Goal: Information Seeking & Learning: Find specific fact

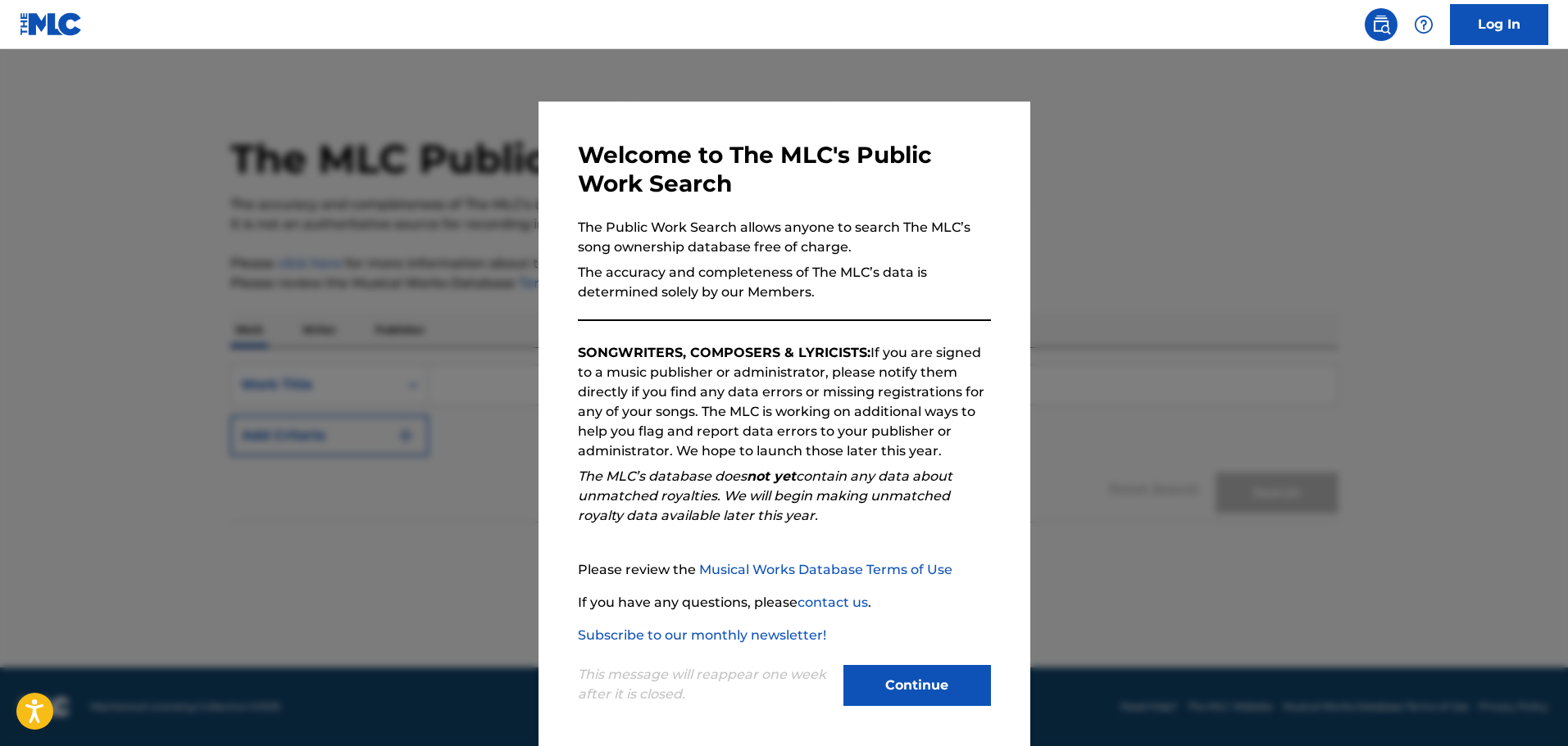
click at [907, 688] on button "Continue" at bounding box center [917, 685] width 148 height 41
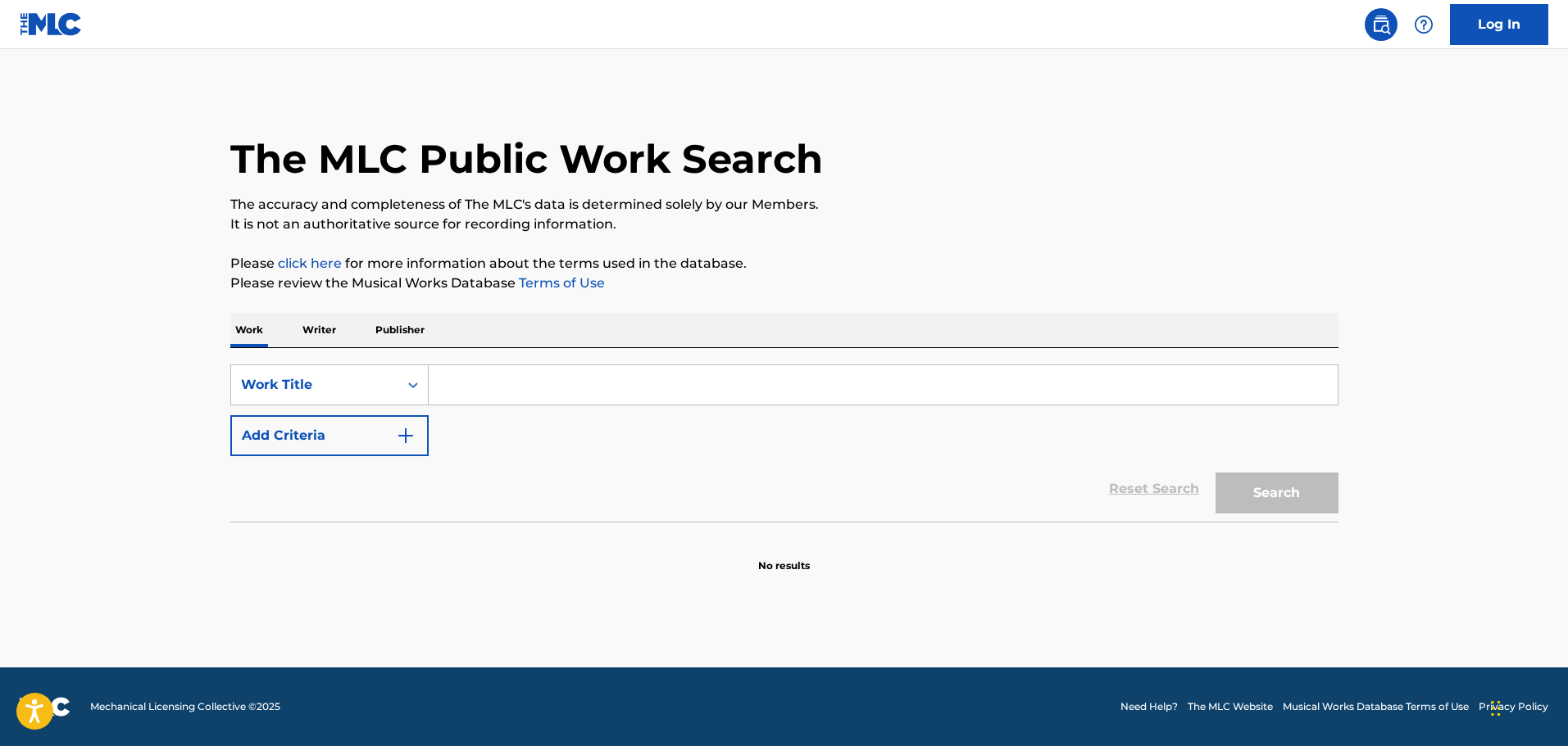
click at [480, 387] on input "Search Form" at bounding box center [883, 384] width 909 height 40
paste input "[PERSON_NAME] im"
drag, startPoint x: 546, startPoint y: 384, endPoint x: 395, endPoint y: 387, distance: 151.0
click at [395, 387] on div "SearchWithCriteria111b7127-0925-4c59-900b-662546b74ad9 Work Title [PERSON_NAME]…" at bounding box center [784, 384] width 1108 height 41
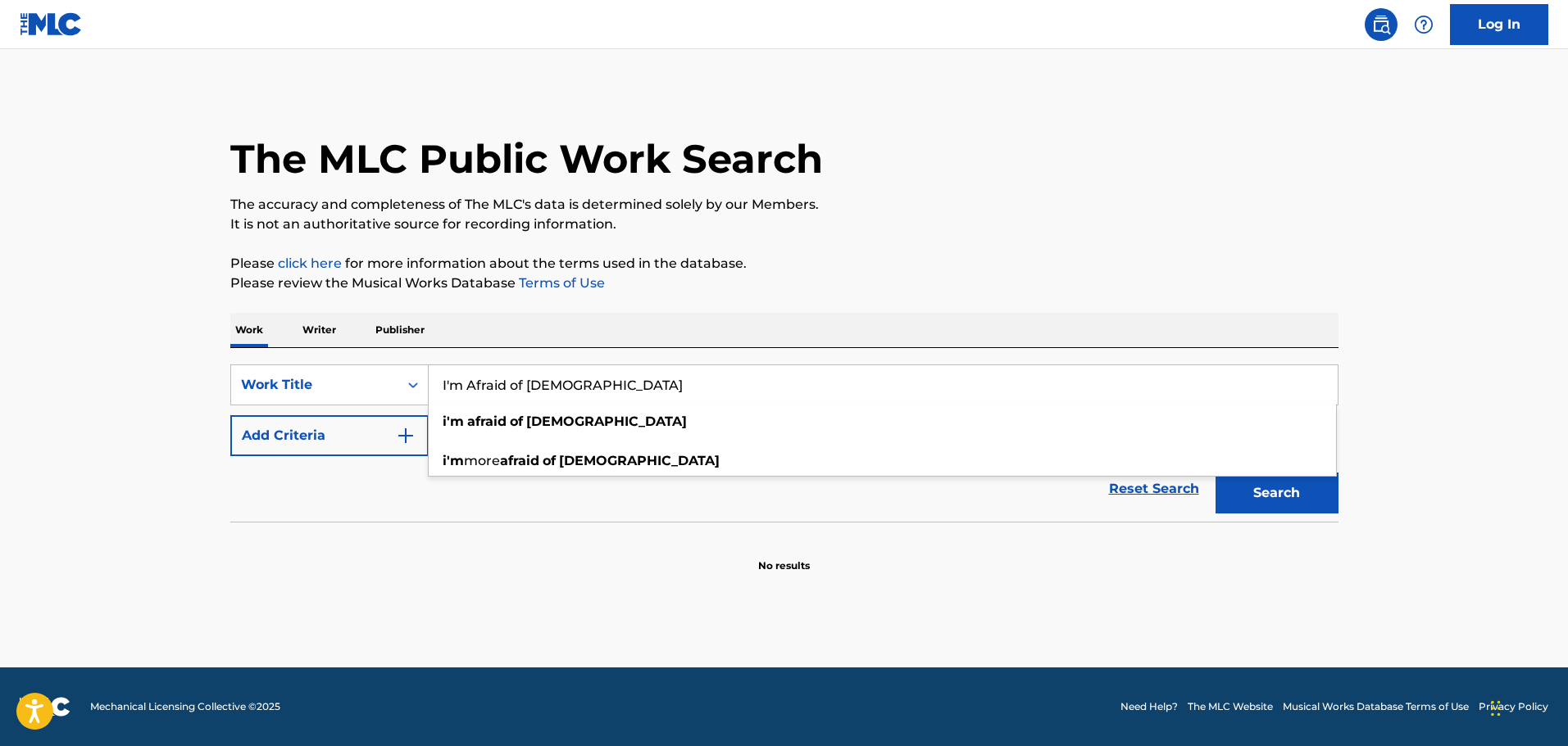
type input "I'm Afraid of [DEMOGRAPHIC_DATA]"
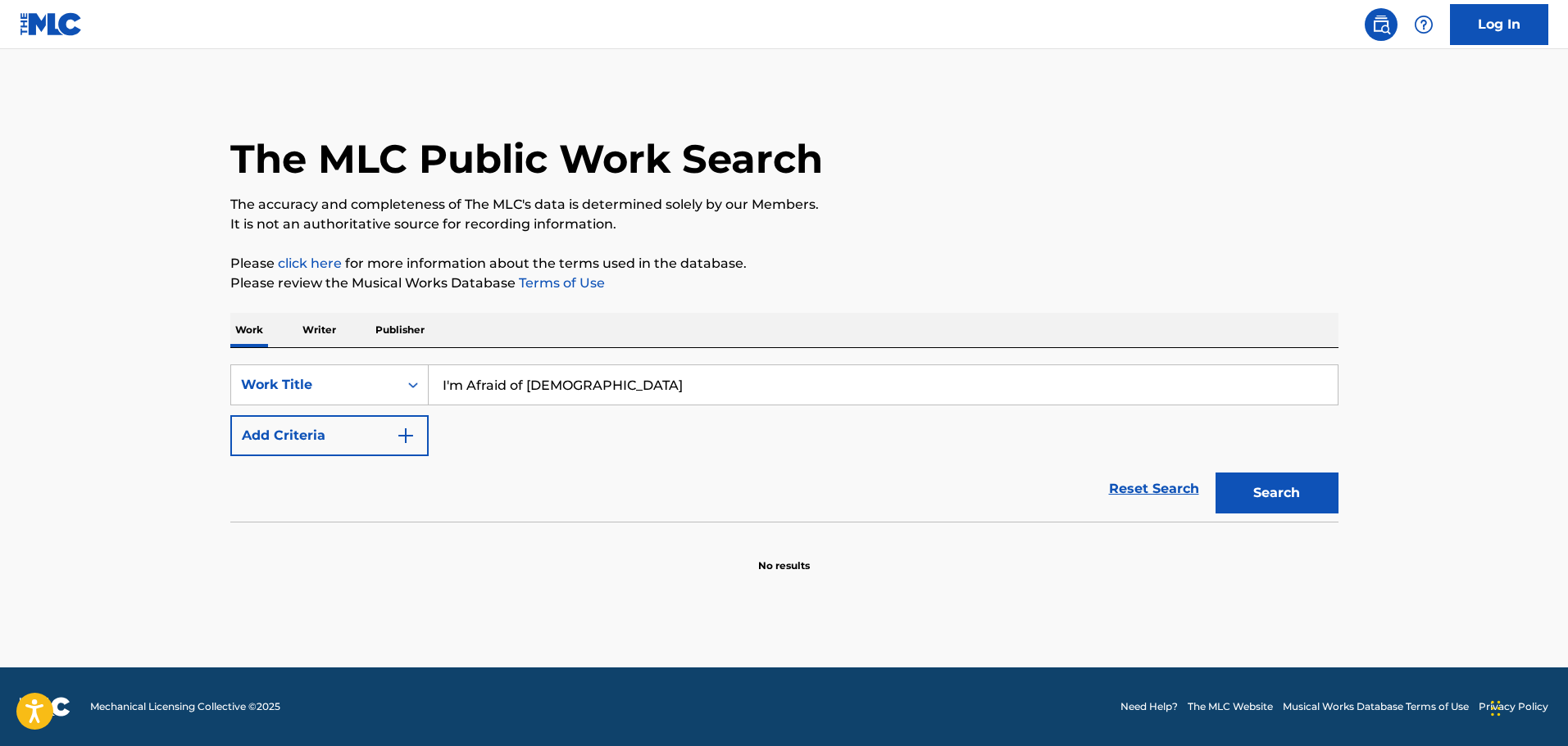
click at [1294, 491] on button "Search" at bounding box center [1277, 493] width 123 height 41
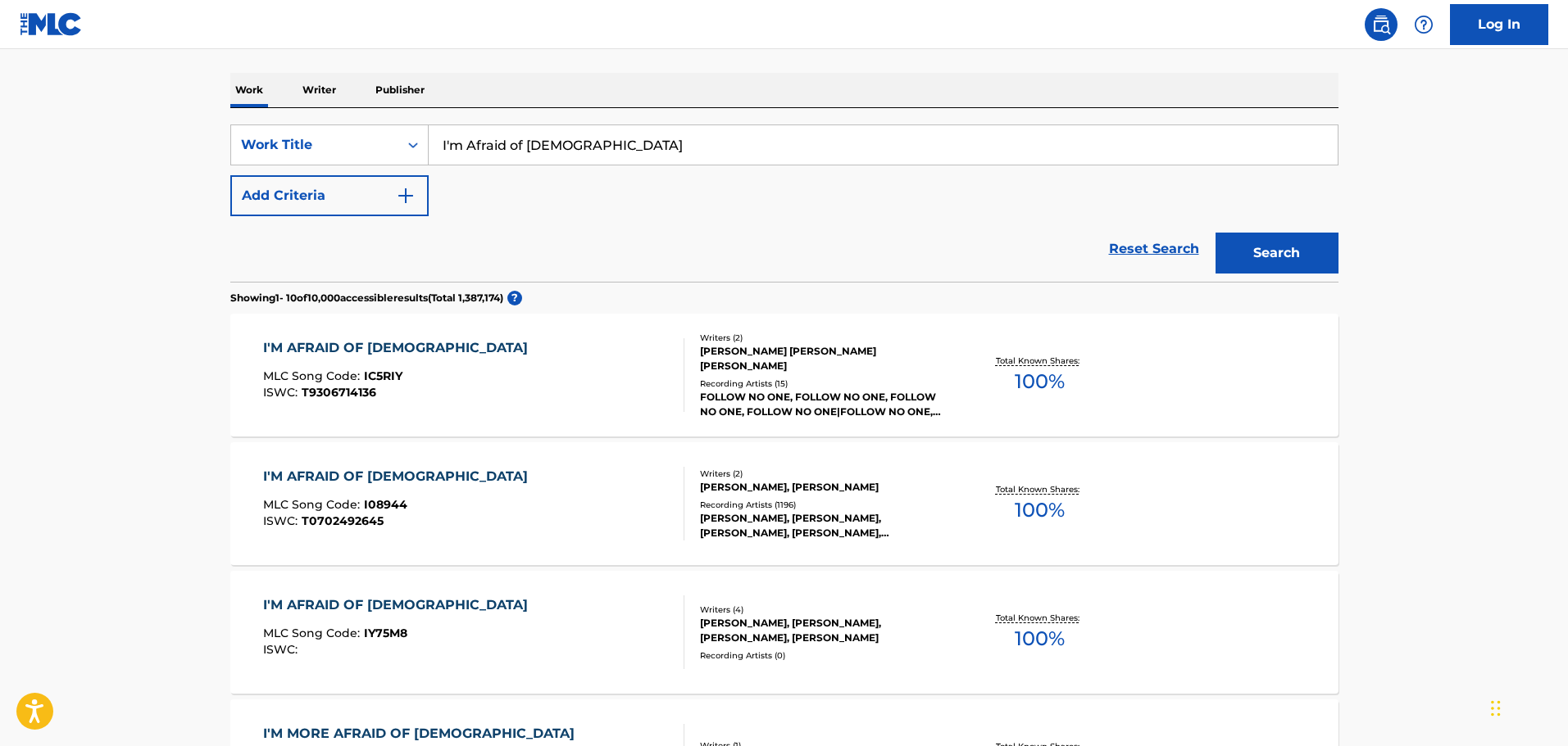
scroll to position [245, 0]
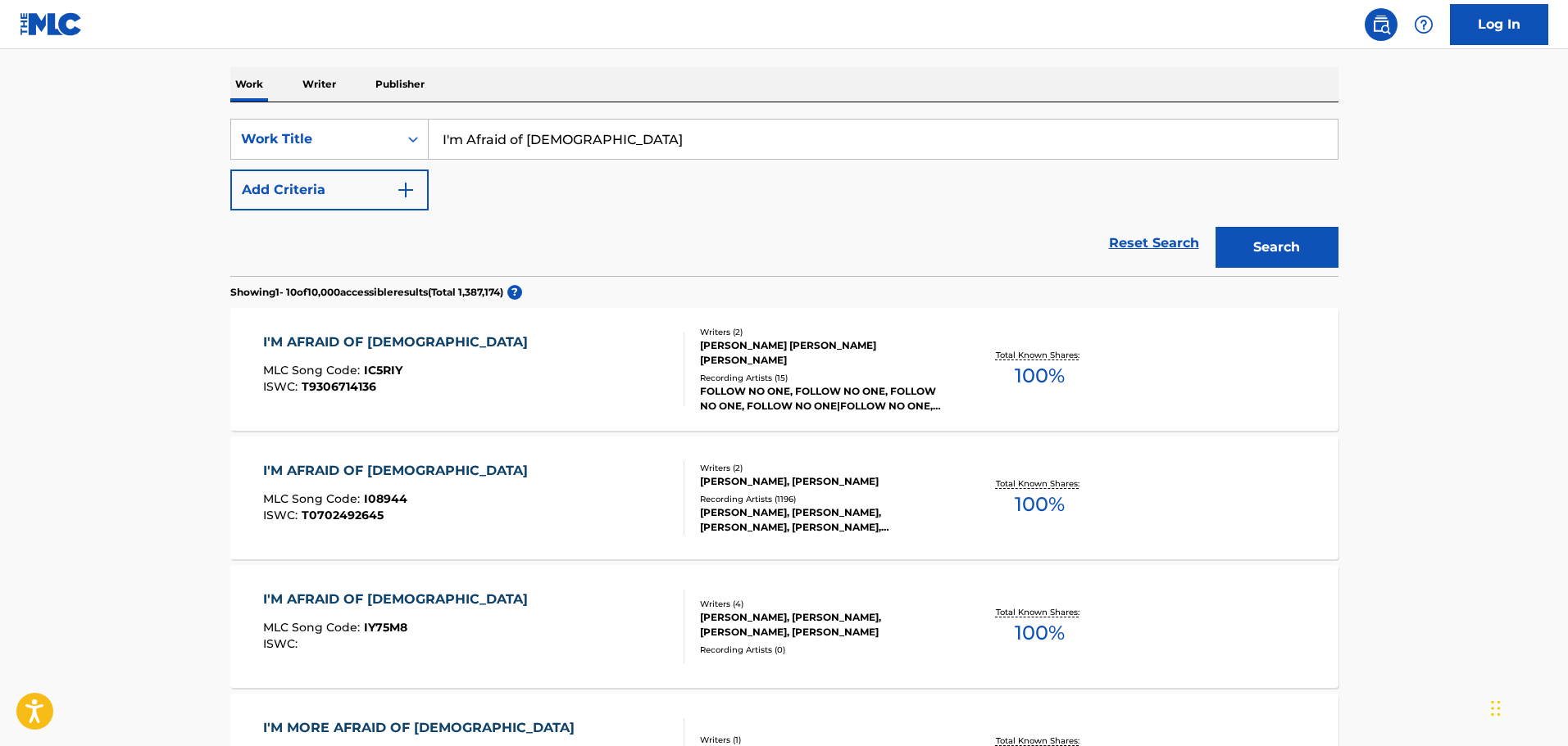
click at [385, 471] on div "I'M AFRAID OF [DEMOGRAPHIC_DATA]" at bounding box center [399, 471] width 273 height 19
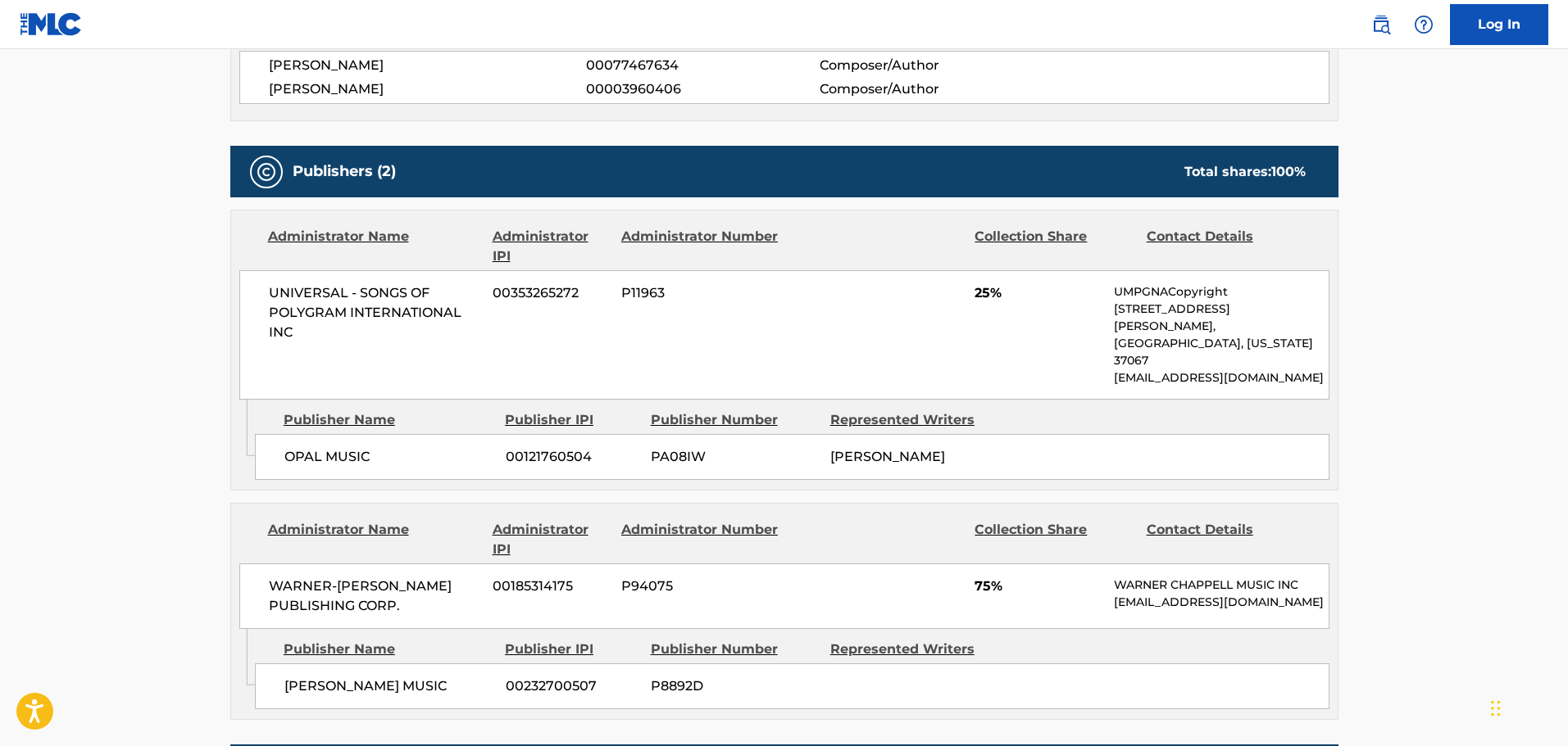
scroll to position [737, 0]
